Goal: Task Accomplishment & Management: Manage account settings

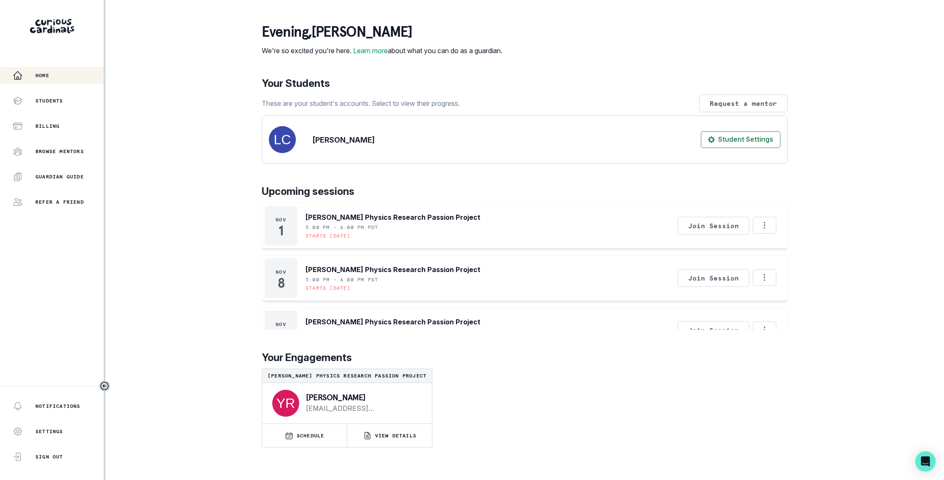
scroll to position [336, 0]
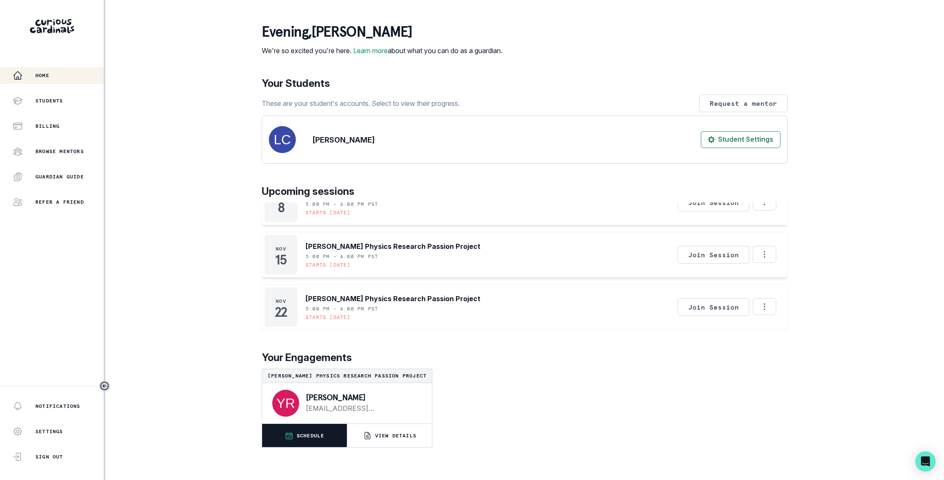
click at [316, 447] on button "SCHEDULE" at bounding box center [304, 435] width 85 height 23
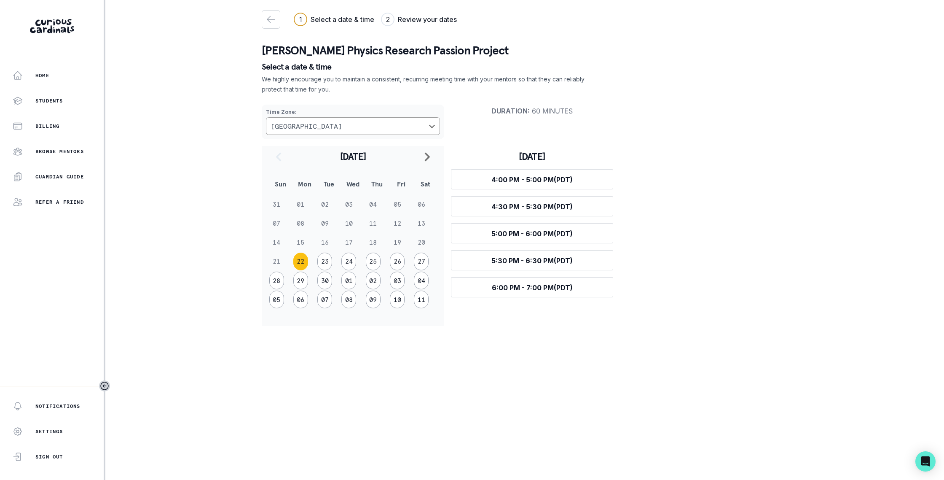
click at [277, 262] on td "21" at bounding box center [281, 261] width 24 height 19
click at [389, 22] on div "2" at bounding box center [388, 19] width 4 height 10
click at [277, 279] on button "28" at bounding box center [276, 280] width 15 height 18
click at [273, 23] on icon "button" at bounding box center [271, 19] width 10 height 10
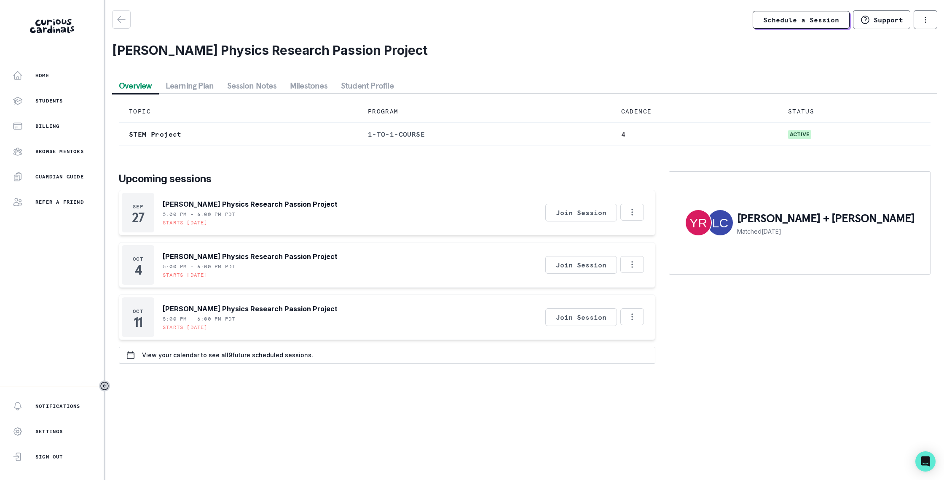
click at [213, 84] on button "Learning Plan" at bounding box center [190, 85] width 62 height 15
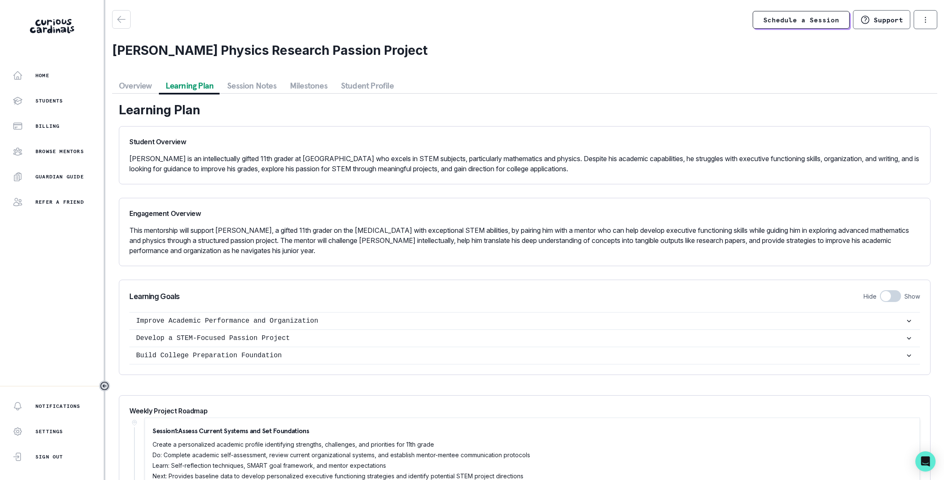
click at [149, 82] on button "Overview" at bounding box center [135, 85] width 47 height 15
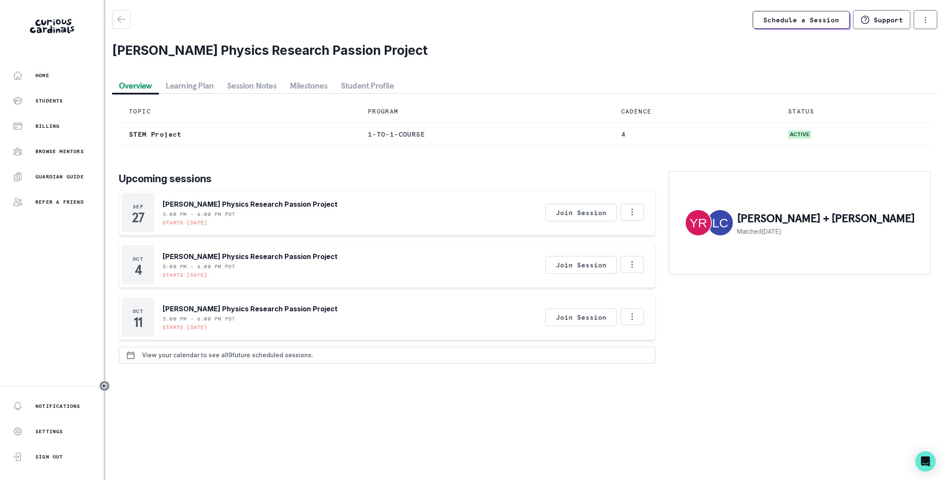
click at [336, 363] on button "View your calendar to see all 9 future scheduled sessions." at bounding box center [387, 355] width 537 height 17
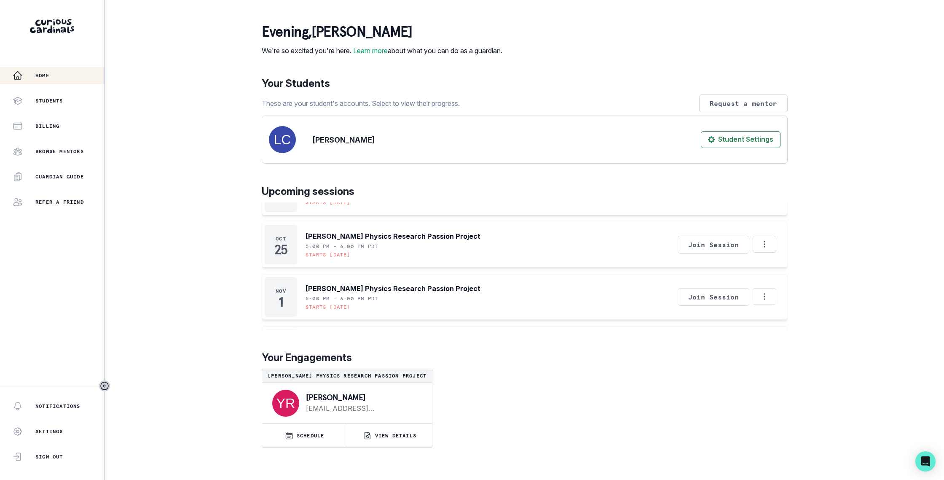
scroll to position [336, 0]
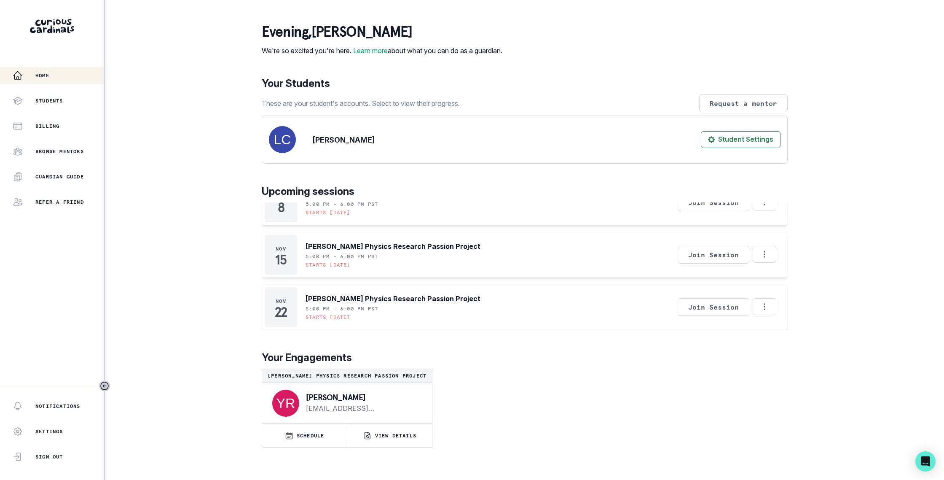
click at [67, 113] on div "Home Students Billing Browse Mentors Guardian Guide Refer a friend" at bounding box center [52, 138] width 104 height 143
click at [53, 124] on p "Billing" at bounding box center [47, 126] width 24 height 7
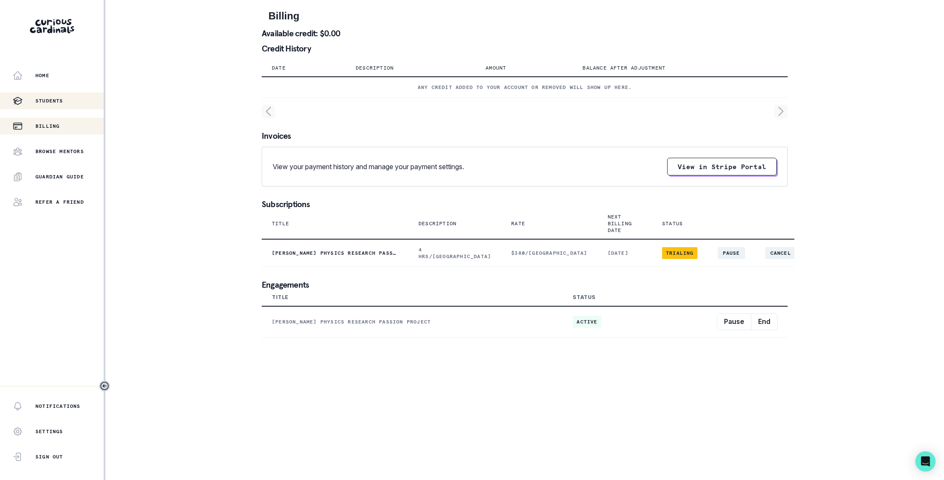
click at [56, 108] on button "Students" at bounding box center [52, 100] width 104 height 17
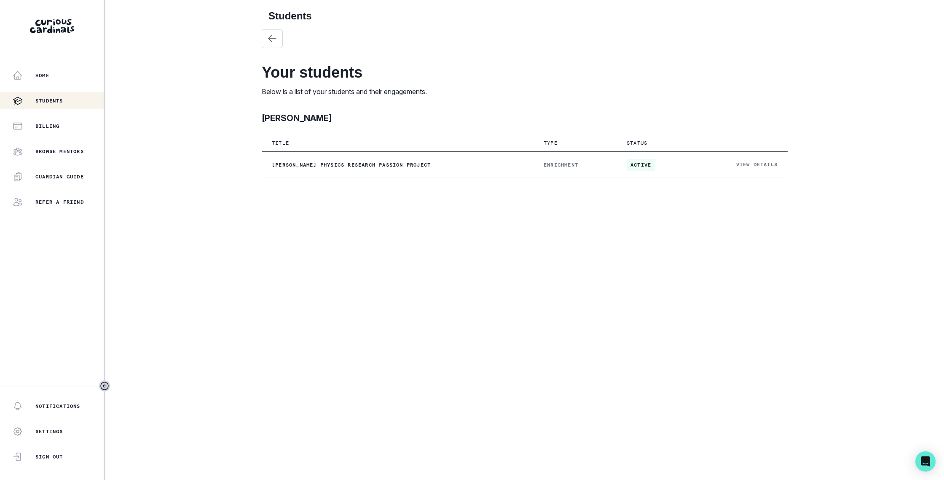
click at [62, 88] on div "Home Students Billing Browse Mentors Guardian Guide Refer a friend" at bounding box center [52, 138] width 104 height 143
click at [53, 433] on p "Settings" at bounding box center [49, 431] width 28 height 7
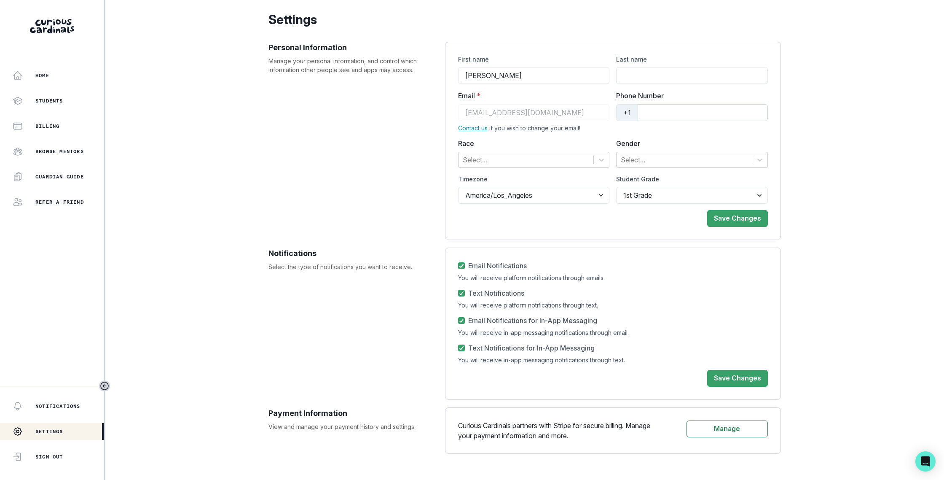
click at [660, 114] on input "Phone Number" at bounding box center [703, 112] width 130 height 17
type input "6573882611"
click at [700, 81] on input "Last name" at bounding box center [692, 75] width 152 height 17
type input "[PERSON_NAME]"
drag, startPoint x: 601, startPoint y: 217, endPoint x: 607, endPoint y: 218, distance: 6.8
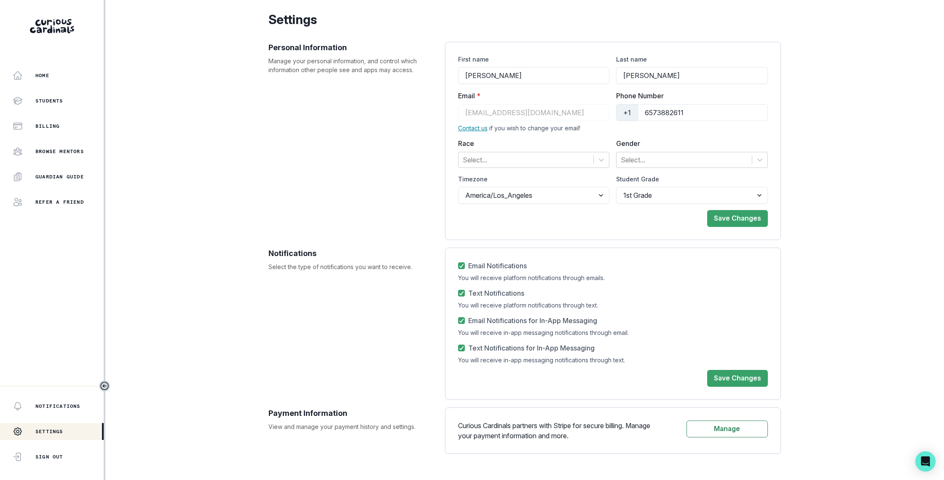
click at [601, 217] on div "Save Changes" at bounding box center [613, 215] width 310 height 23
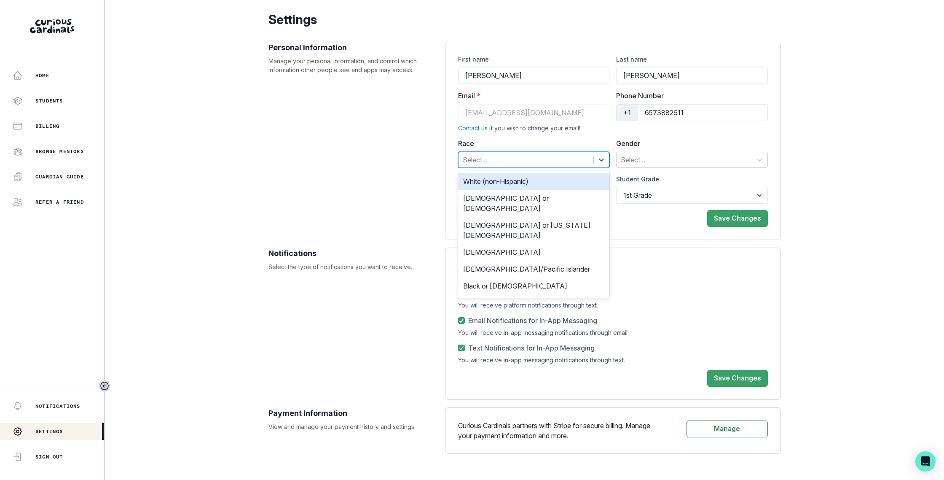
click at [563, 163] on div at bounding box center [526, 160] width 127 height 12
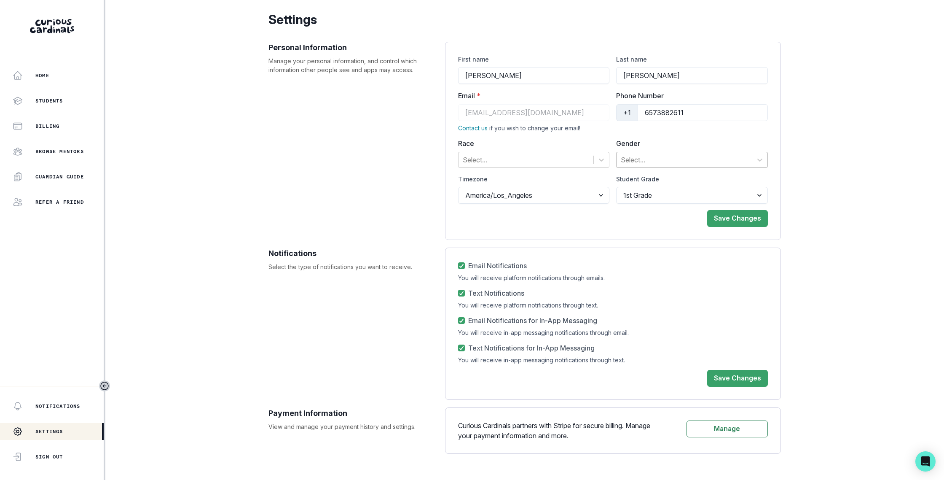
drag, startPoint x: 626, startPoint y: 267, endPoint x: 664, endPoint y: 156, distance: 117.1
click at [625, 267] on div "Email Notifications You will receive platform notifications through emails." at bounding box center [613, 271] width 310 height 21
click at [646, 157] on div at bounding box center [684, 160] width 127 height 12
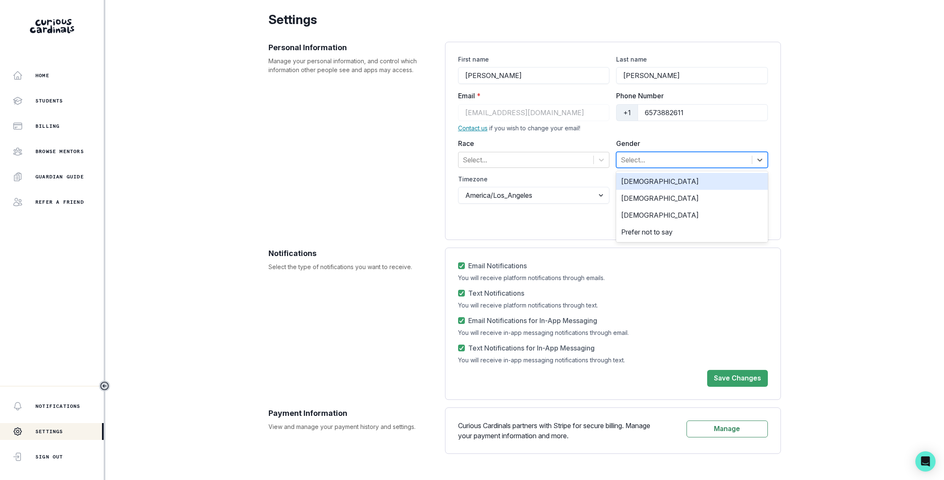
click at [642, 181] on div "[DEMOGRAPHIC_DATA]" at bounding box center [692, 181] width 152 height 17
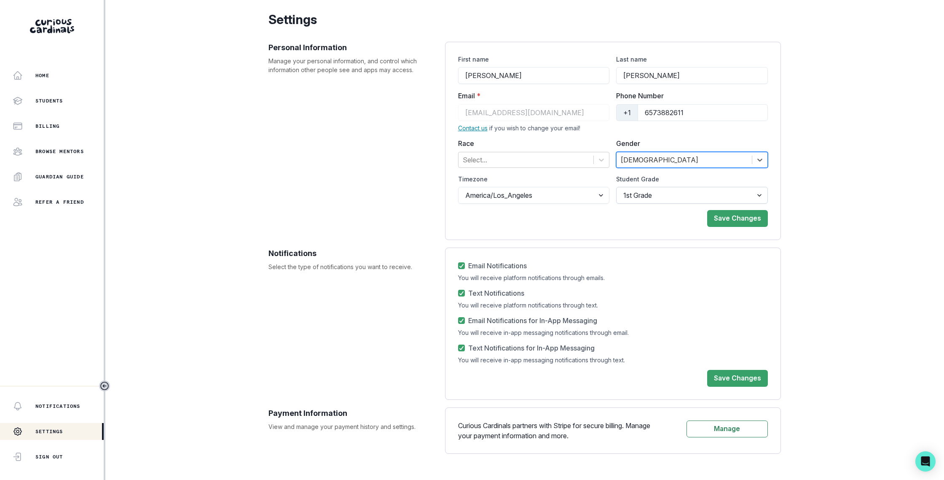
click at [645, 188] on select "1st Grade 2nd Grade 3rd Grade 4th Grade 5th Grade 6th Grade 7th Grade 8th Grade…" at bounding box center [692, 195] width 152 height 17
select select "10th Grade"
click at [616, 187] on select "1st Grade 2nd Grade 3rd Grade 4th Grade 5th Grade 6th Grade 7th Grade 8th Grade…" at bounding box center [692, 195] width 152 height 17
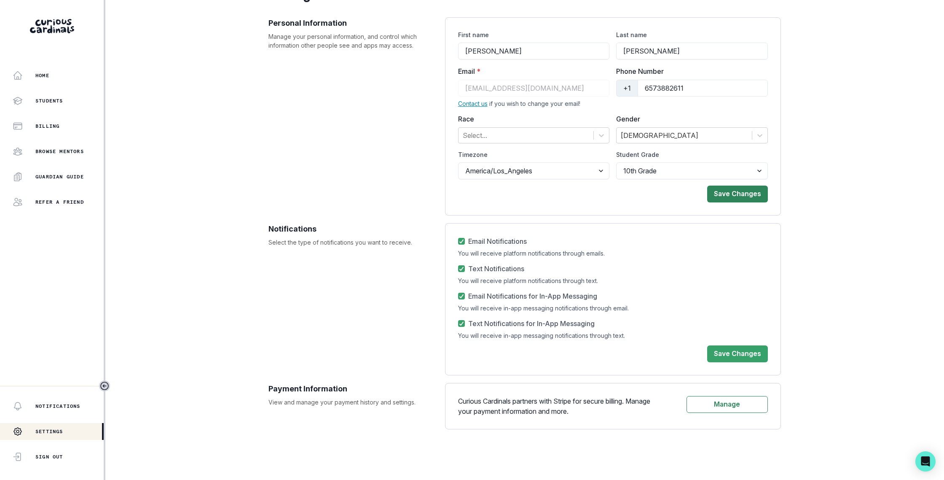
click at [732, 191] on button "Save Changes" at bounding box center [737, 193] width 61 height 17
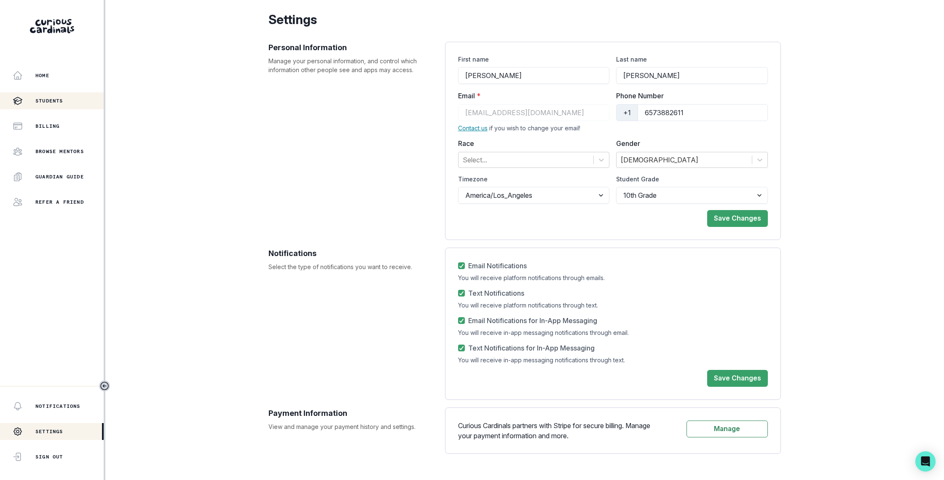
click at [44, 99] on p "Students" at bounding box center [49, 100] width 28 height 7
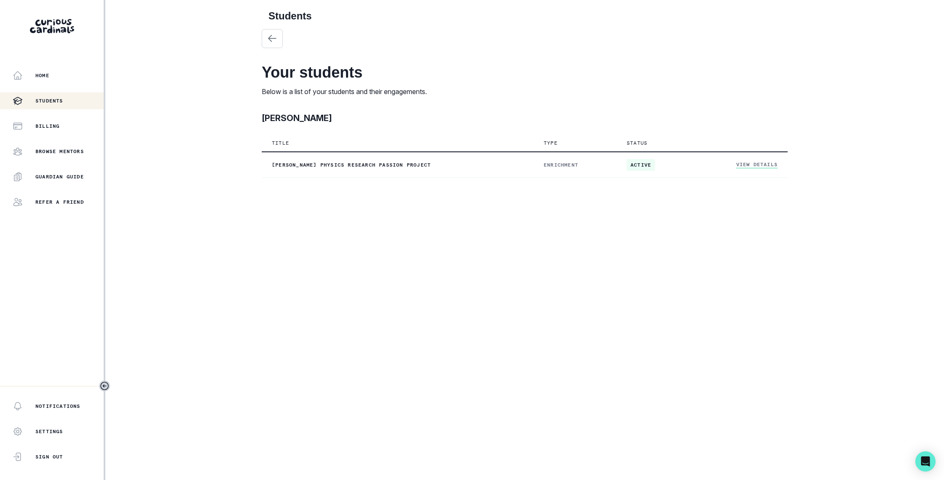
click at [46, 116] on div "Home Students Billing Browse Mentors Guardian Guide Refer a friend" at bounding box center [52, 138] width 104 height 143
click at [44, 126] on p "Billing" at bounding box center [47, 126] width 24 height 7
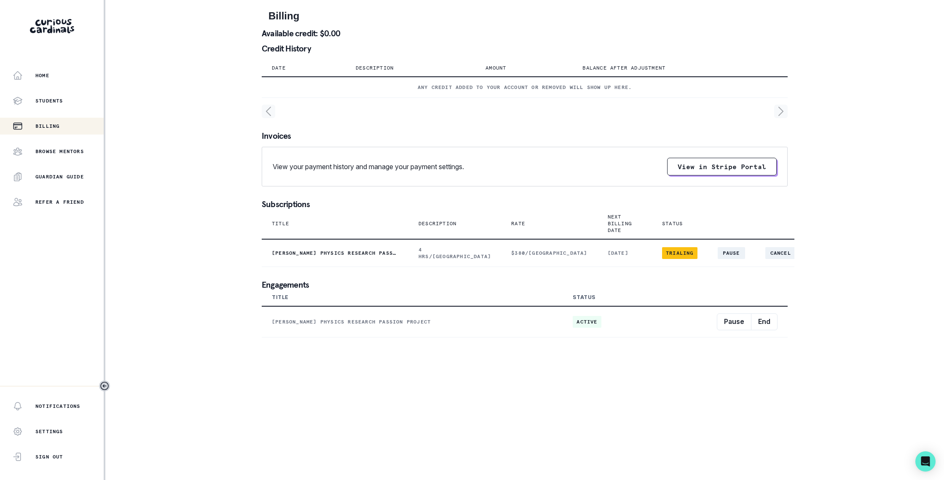
click at [42, 142] on div "Home Students Billing Browse Mentors Guardian Guide Refer a friend" at bounding box center [52, 138] width 104 height 143
click at [40, 154] on p "Browse Mentors" at bounding box center [59, 151] width 48 height 7
